Goal: Information Seeking & Learning: Learn about a topic

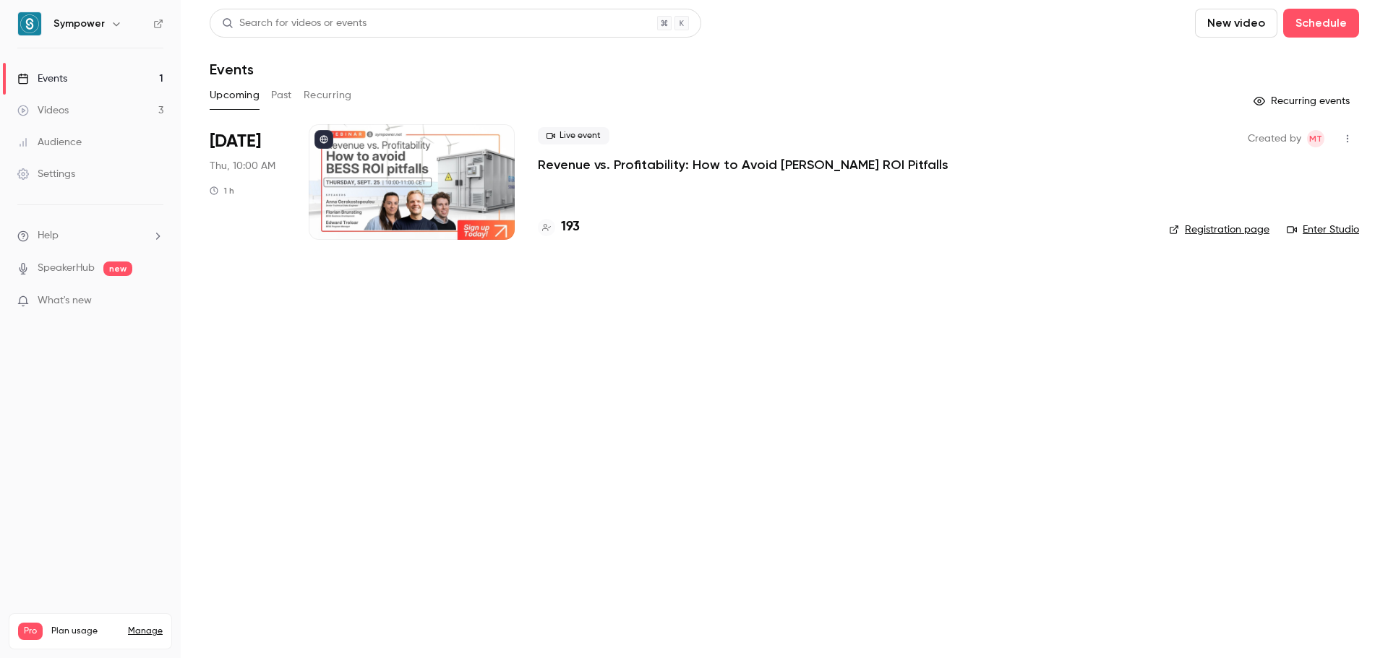
click at [752, 164] on p "Revenue vs. Profitability: How to Avoid [PERSON_NAME] ROI Pitfalls" at bounding box center [743, 164] width 410 height 17
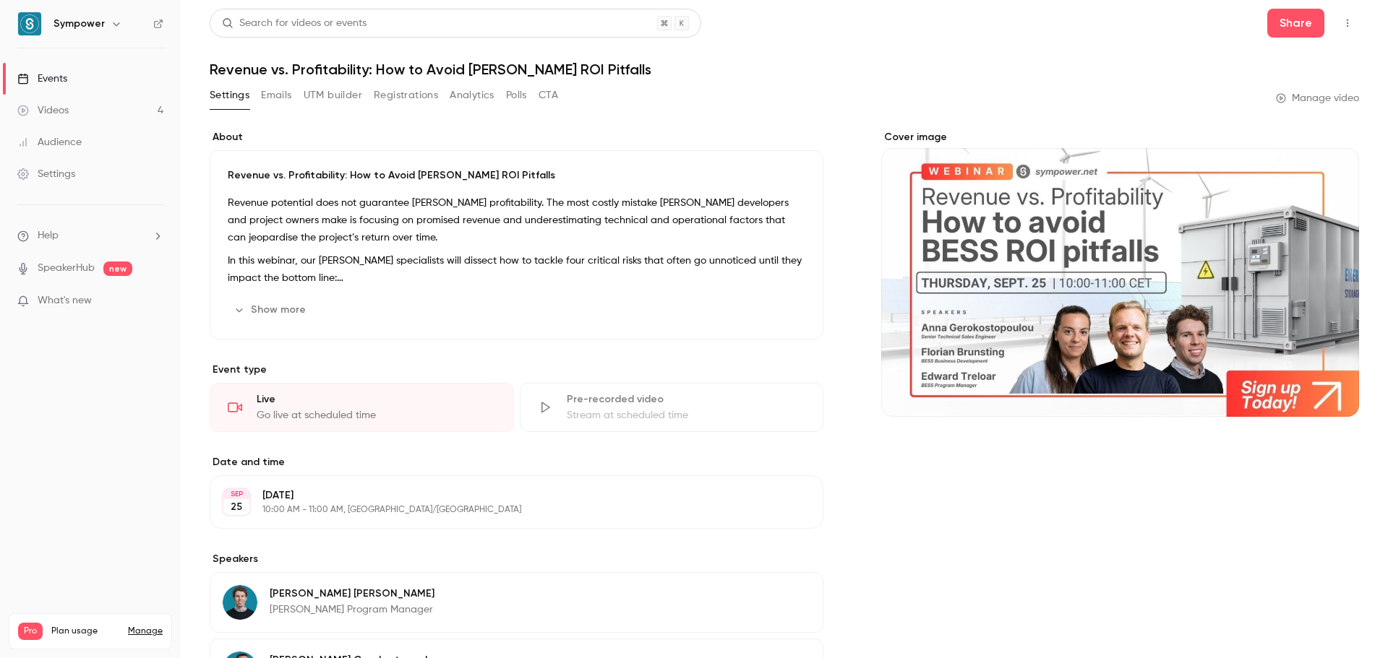
click at [86, 105] on link "Videos 4" at bounding box center [90, 111] width 181 height 32
